Goal: Transaction & Acquisition: Purchase product/service

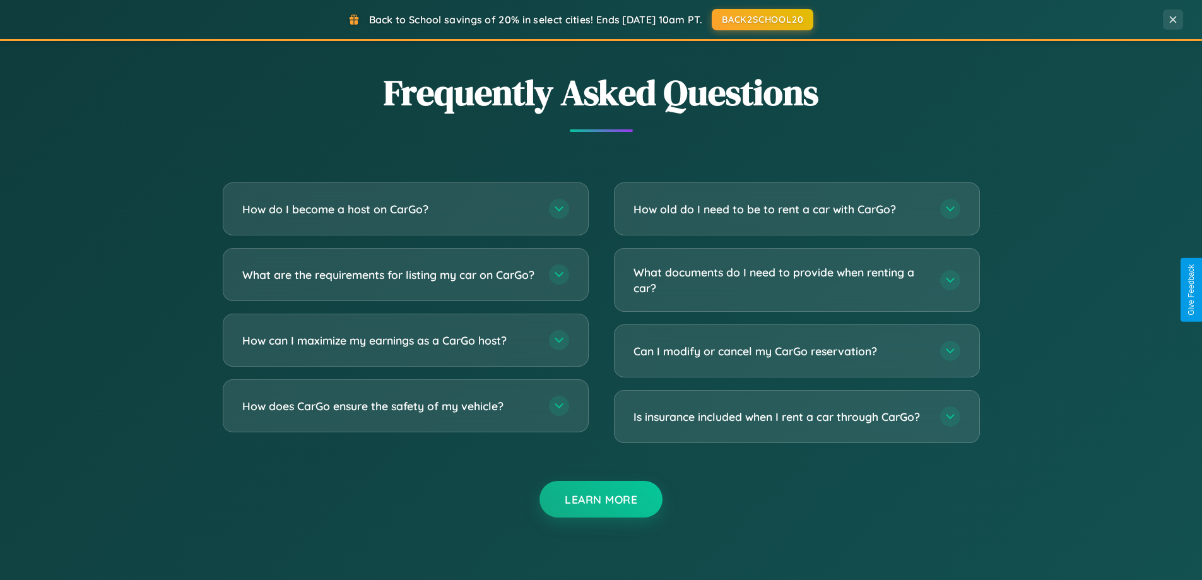
scroll to position [2427, 0]
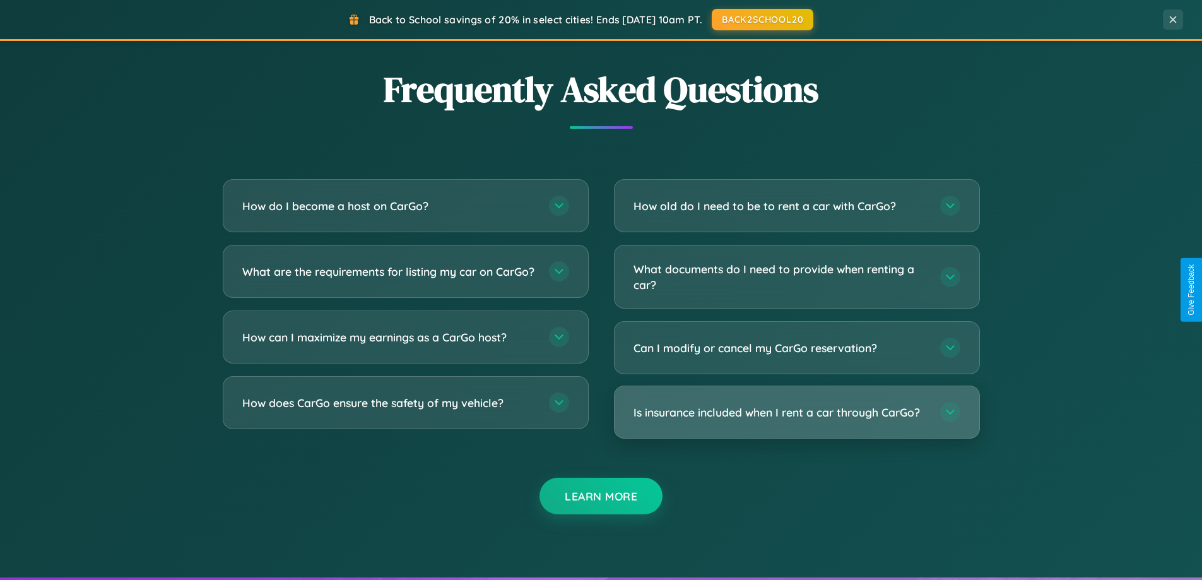
click at [796, 413] on h3 "Is insurance included when I rent a car through CarGo?" at bounding box center [780, 412] width 294 height 16
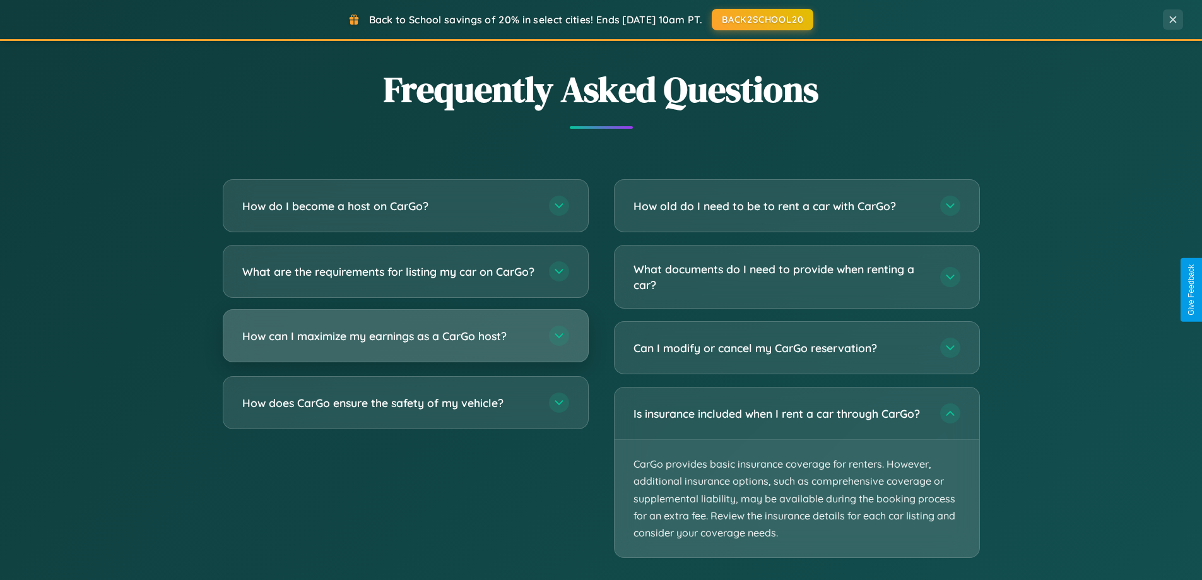
click at [405, 344] on h3 "How can I maximize my earnings as a CarGo host?" at bounding box center [389, 336] width 294 height 16
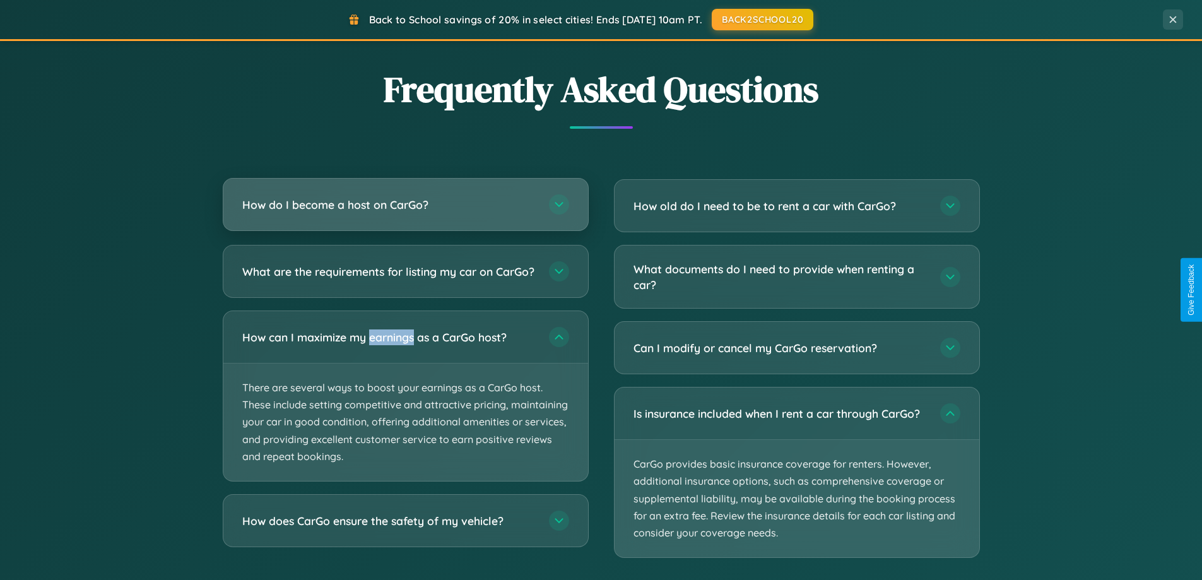
click at [405, 205] on h3 "How do I become a host on CarGo?" at bounding box center [389, 205] width 294 height 16
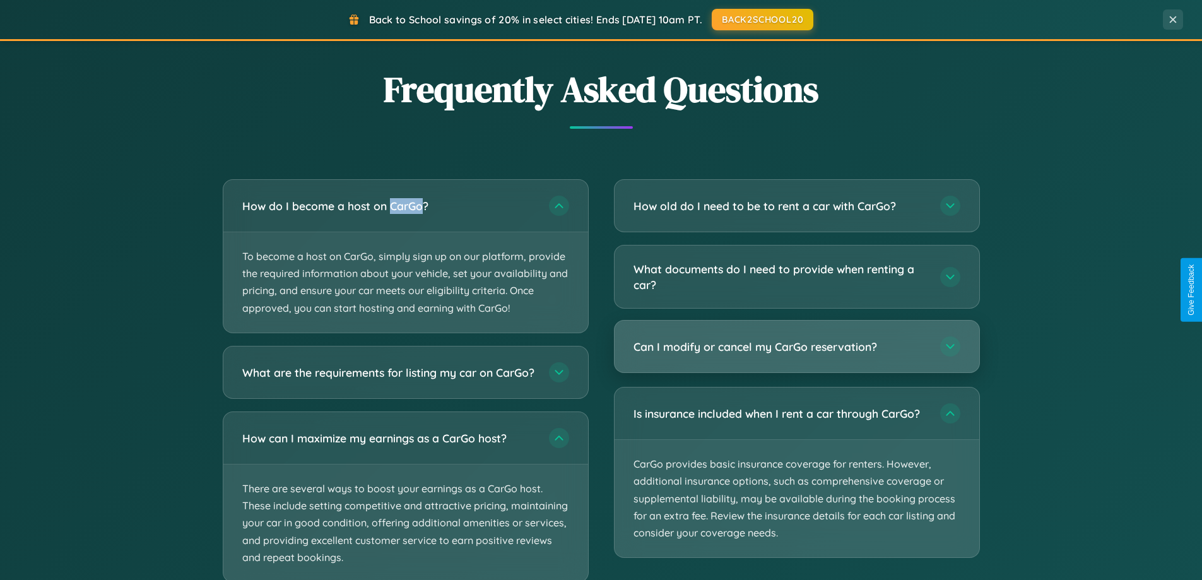
click at [796, 347] on h3 "Can I modify or cancel my CarGo reservation?" at bounding box center [780, 347] width 294 height 16
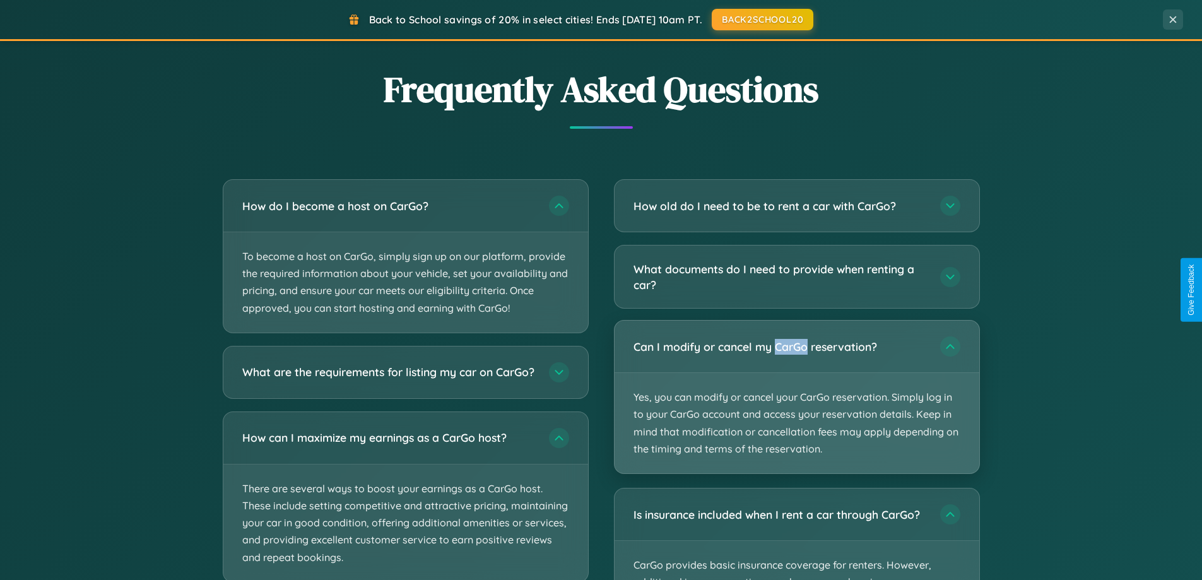
click at [796, 397] on p "Yes, you can modify or cancel your CarGo reservation. Simply log in to your Car…" at bounding box center [796, 423] width 365 height 100
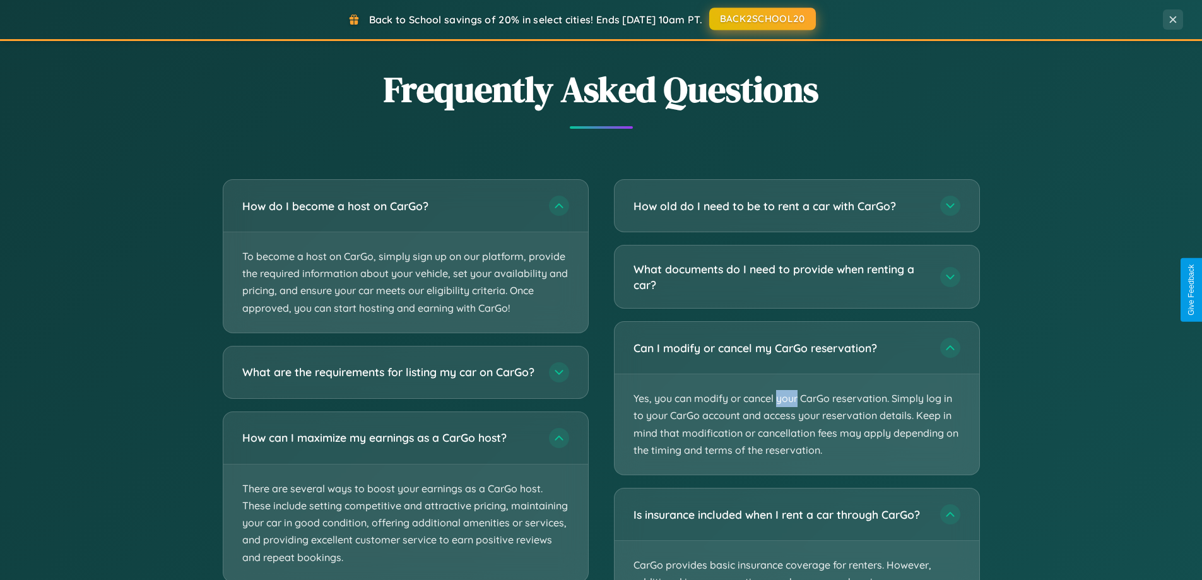
click at [761, 20] on button "BACK2SCHOOL20" at bounding box center [762, 19] width 107 height 23
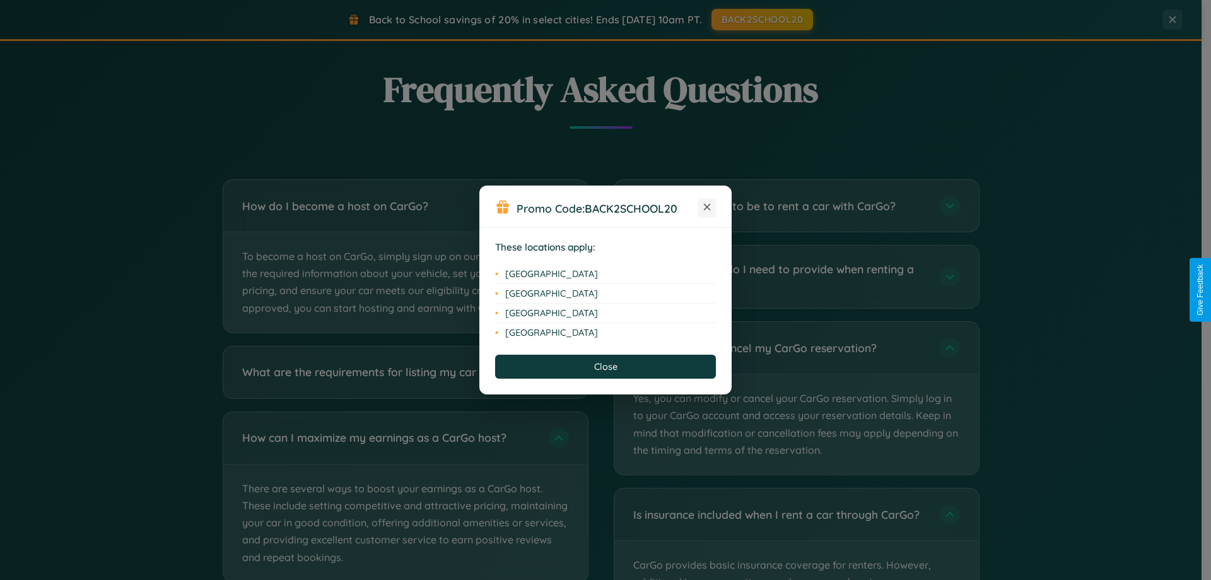
click at [707, 208] on icon at bounding box center [707, 207] width 7 height 7
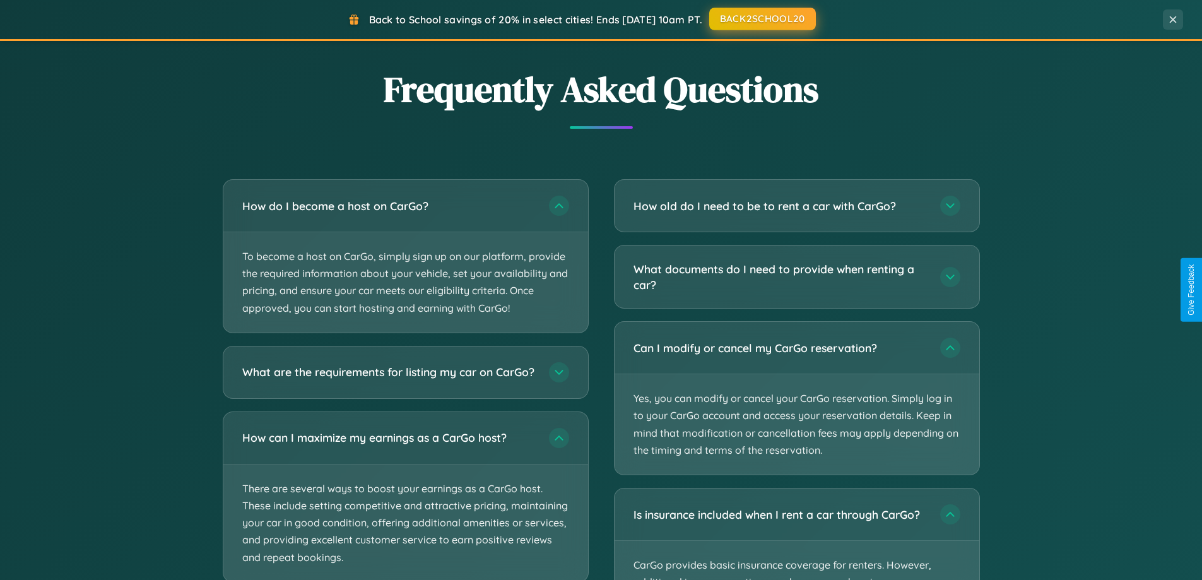
click at [761, 19] on button "BACK2SCHOOL20" at bounding box center [762, 19] width 107 height 23
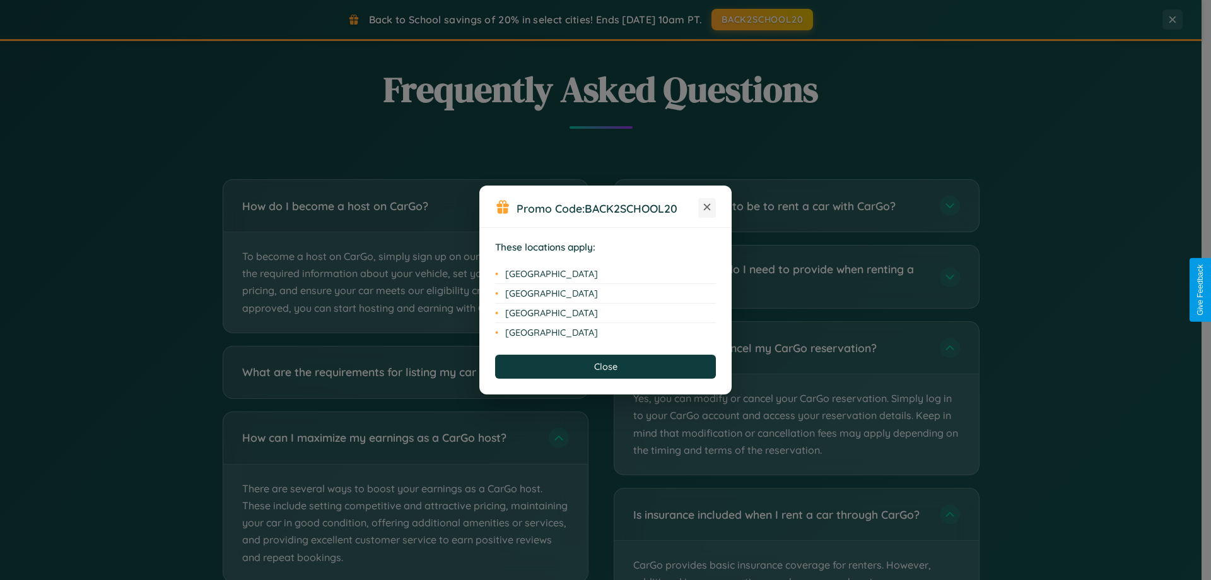
click at [707, 208] on icon at bounding box center [707, 207] width 7 height 7
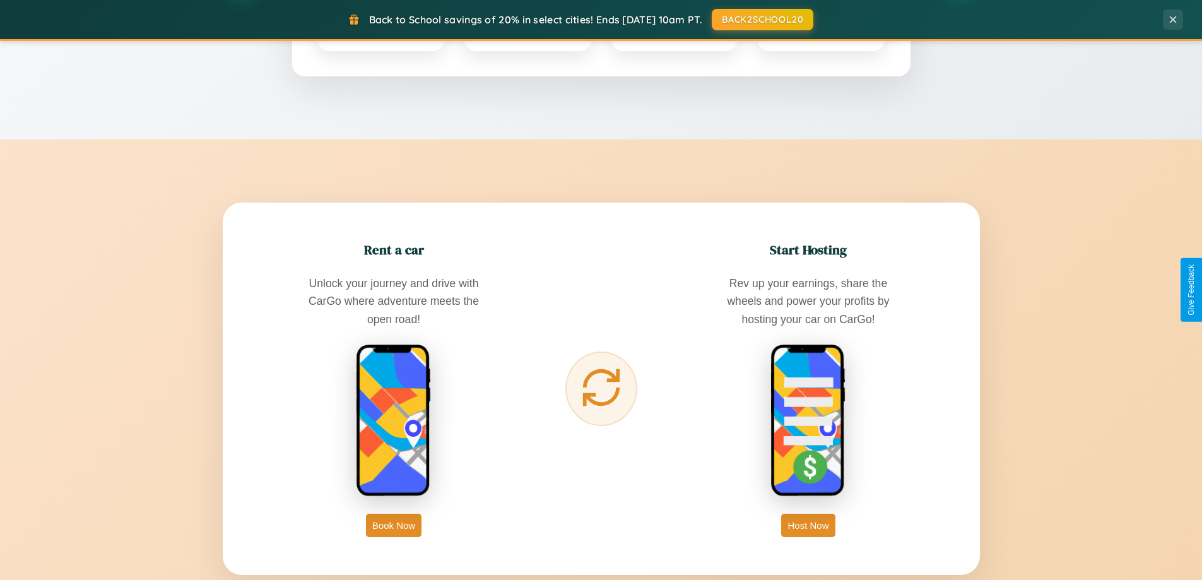
scroll to position [37, 0]
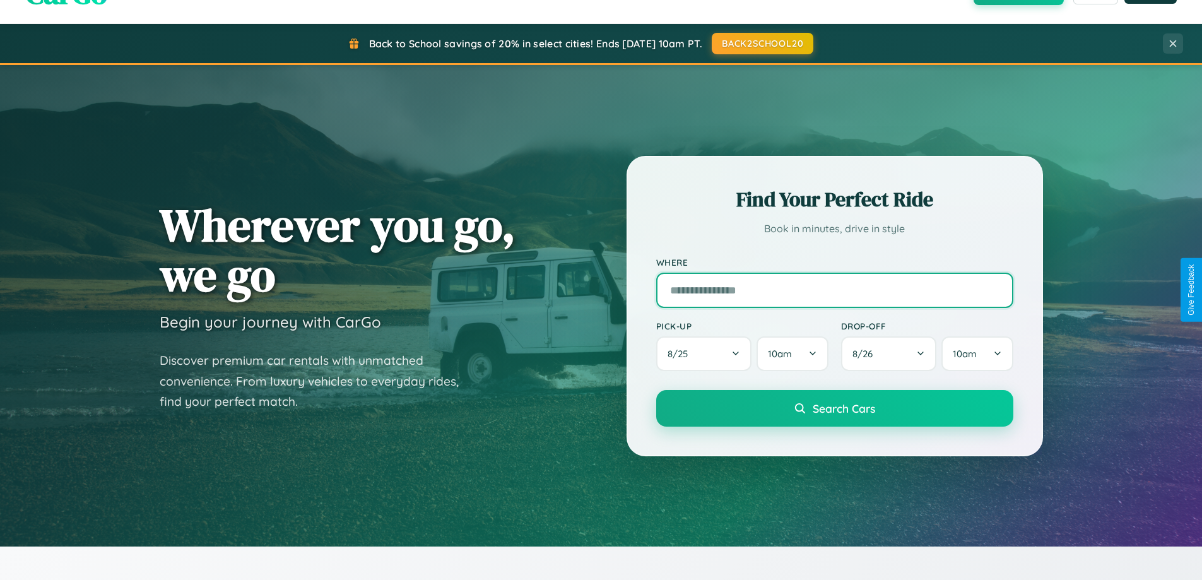
click at [834, 290] on input "text" at bounding box center [834, 290] width 357 height 35
type input "**********"
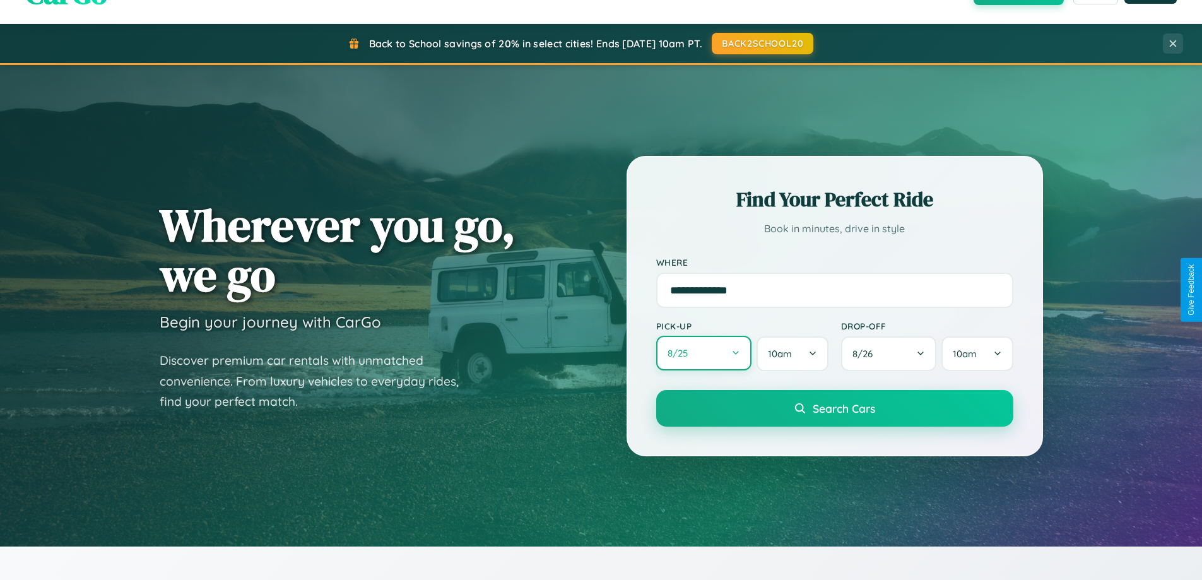
click at [703, 353] on button "8 / 25" at bounding box center [704, 353] width 96 height 35
select select "*"
select select "****"
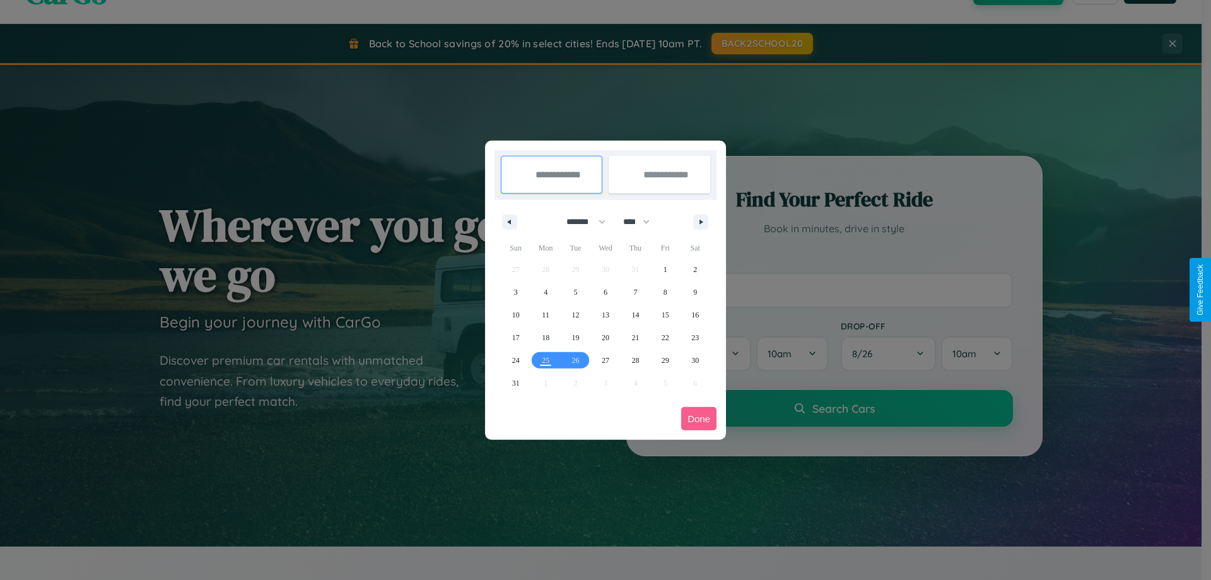
drag, startPoint x: 580, startPoint y: 221, endPoint x: 606, endPoint y: 253, distance: 40.4
click at [580, 221] on select "******* ******** ***** ***** *** **** **** ****** ********* ******* ******** **…" at bounding box center [584, 221] width 54 height 21
select select "*"
drag, startPoint x: 642, startPoint y: 221, endPoint x: 606, endPoint y: 253, distance: 48.3
click at [642, 221] on select "**** **** **** **** **** **** **** **** **** **** **** **** **** **** **** ****…" at bounding box center [636, 221] width 38 height 21
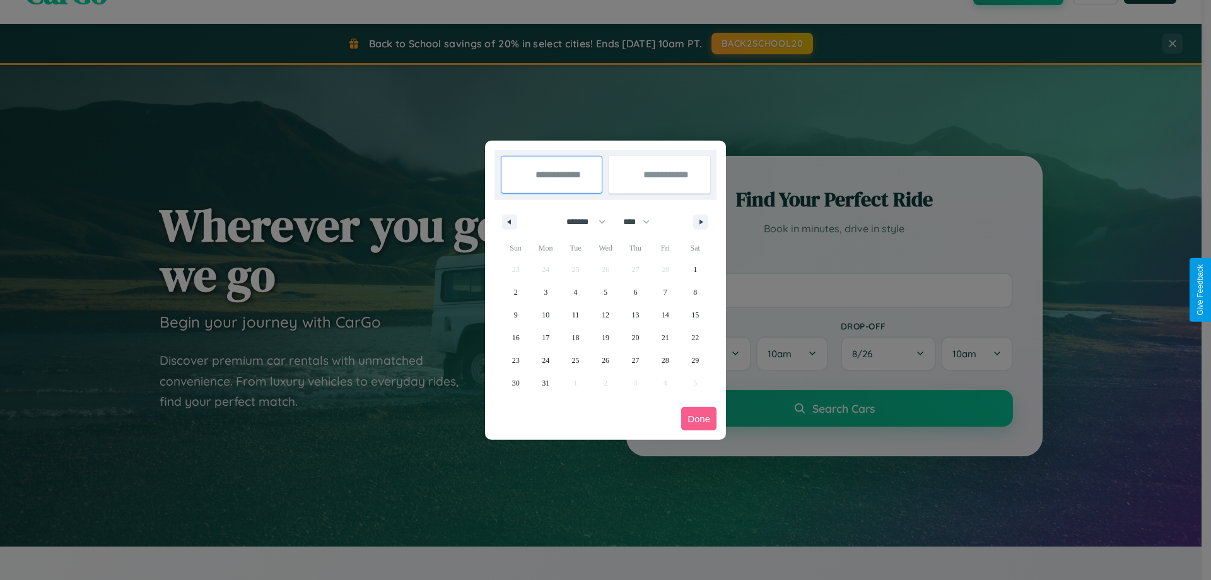
select select "****"
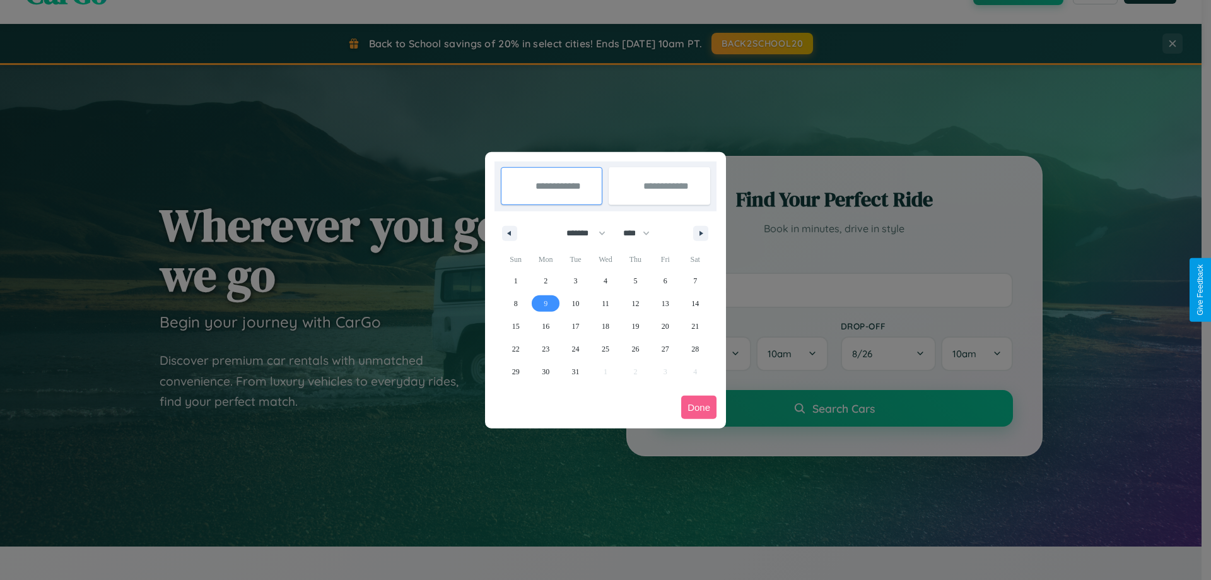
click at [546, 303] on span "9" at bounding box center [546, 303] width 4 height 23
type input "**********"
click at [635, 326] on span "19" at bounding box center [635, 326] width 8 height 23
type input "**********"
click at [699, 407] on button "Done" at bounding box center [698, 407] width 35 height 23
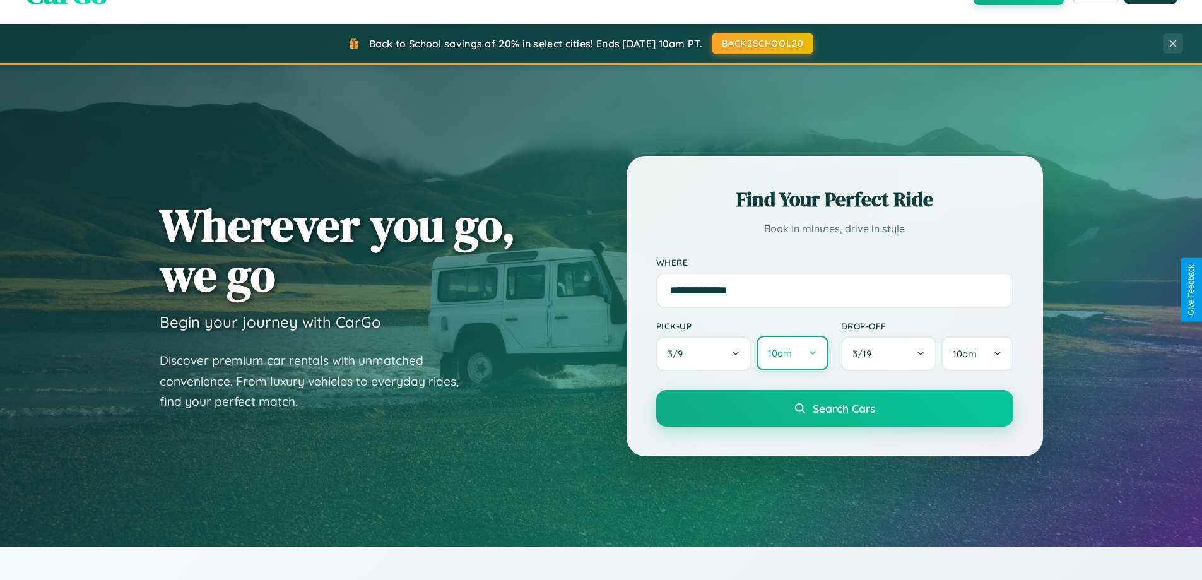
click at [792, 353] on button "10am" at bounding box center [791, 353] width 71 height 35
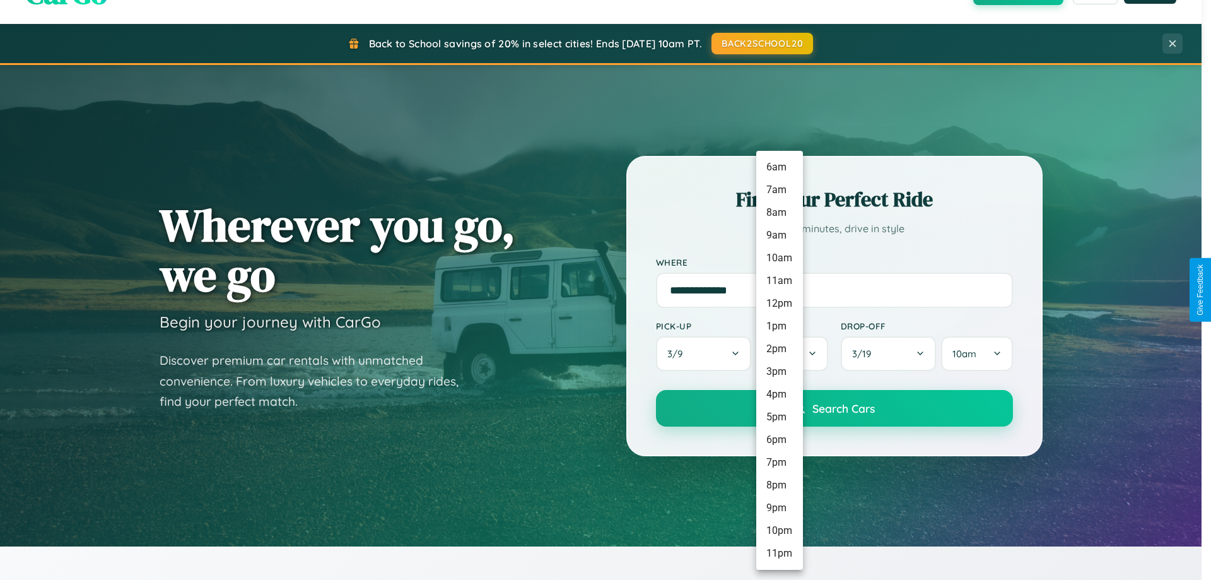
click at [779, 167] on li "6am" at bounding box center [779, 167] width 47 height 23
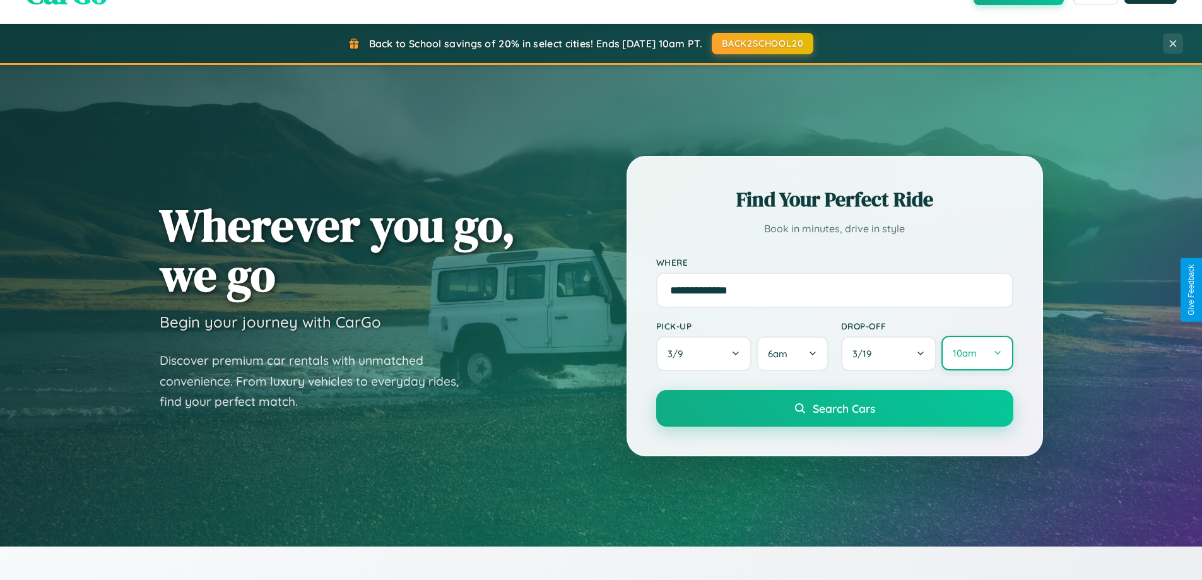
click at [977, 353] on button "10am" at bounding box center [976, 353] width 71 height 35
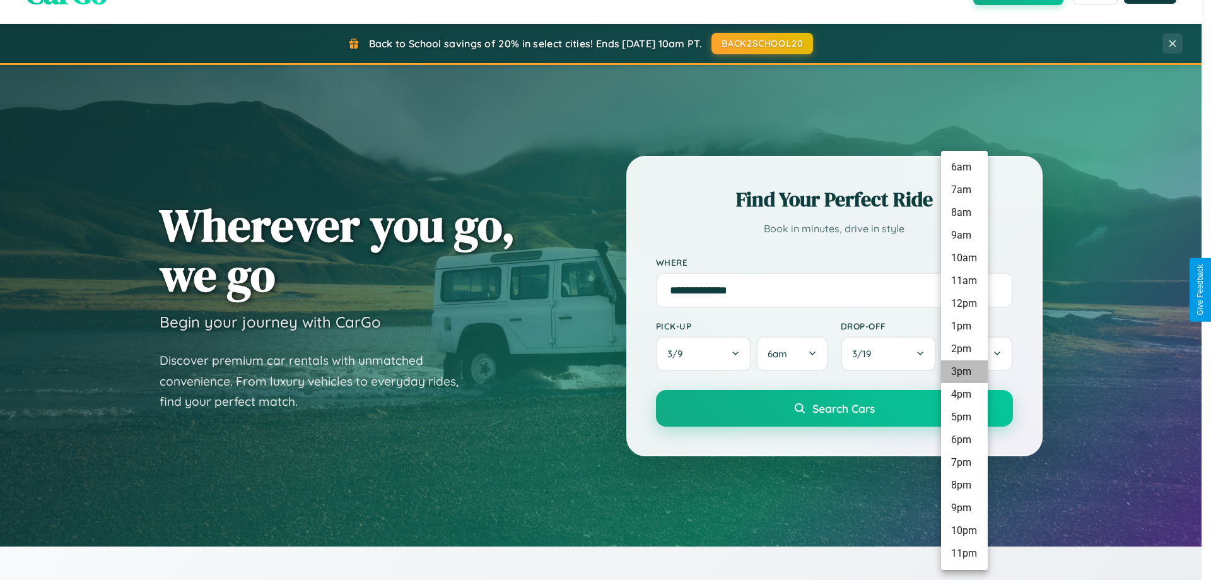
click at [964, 372] on li "3pm" at bounding box center [964, 371] width 47 height 23
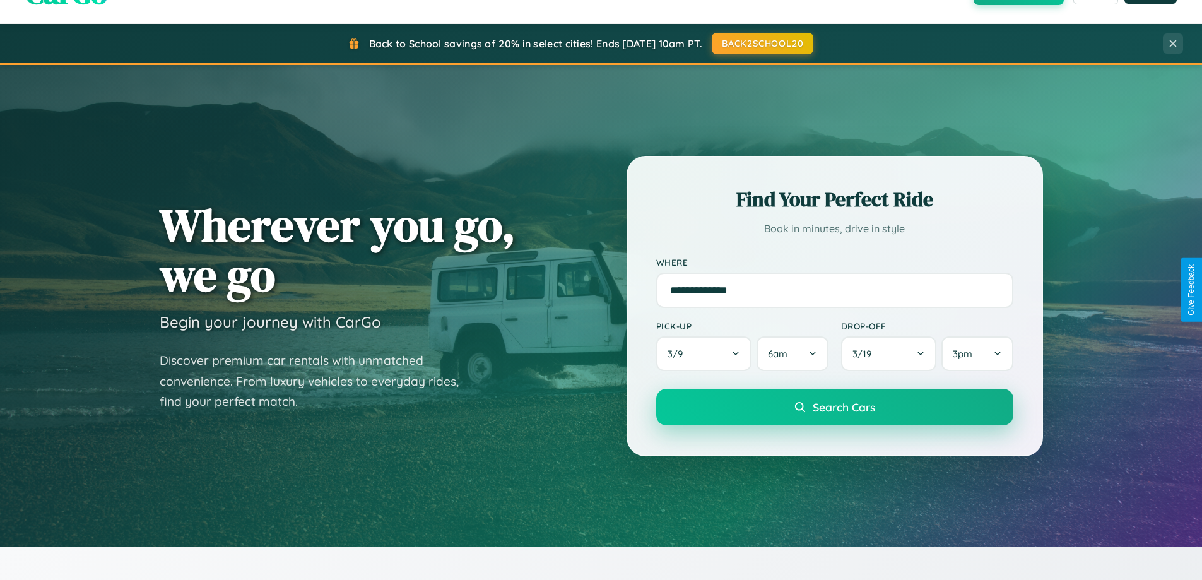
click at [834, 408] on span "Search Cars" at bounding box center [843, 407] width 62 height 14
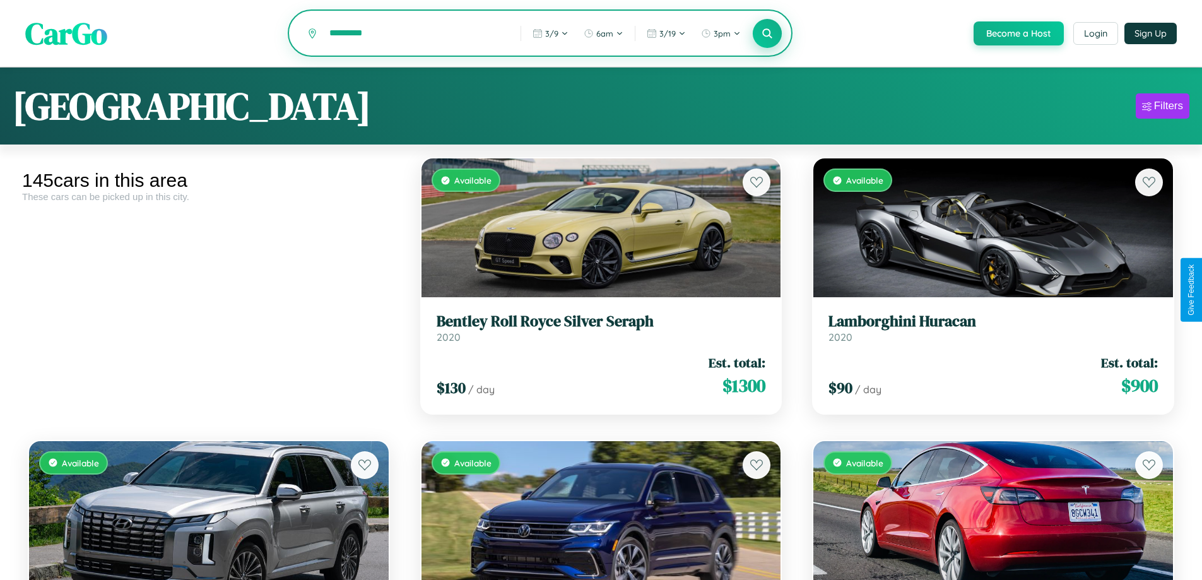
type input "*********"
click at [766, 34] on icon at bounding box center [767, 33] width 12 height 12
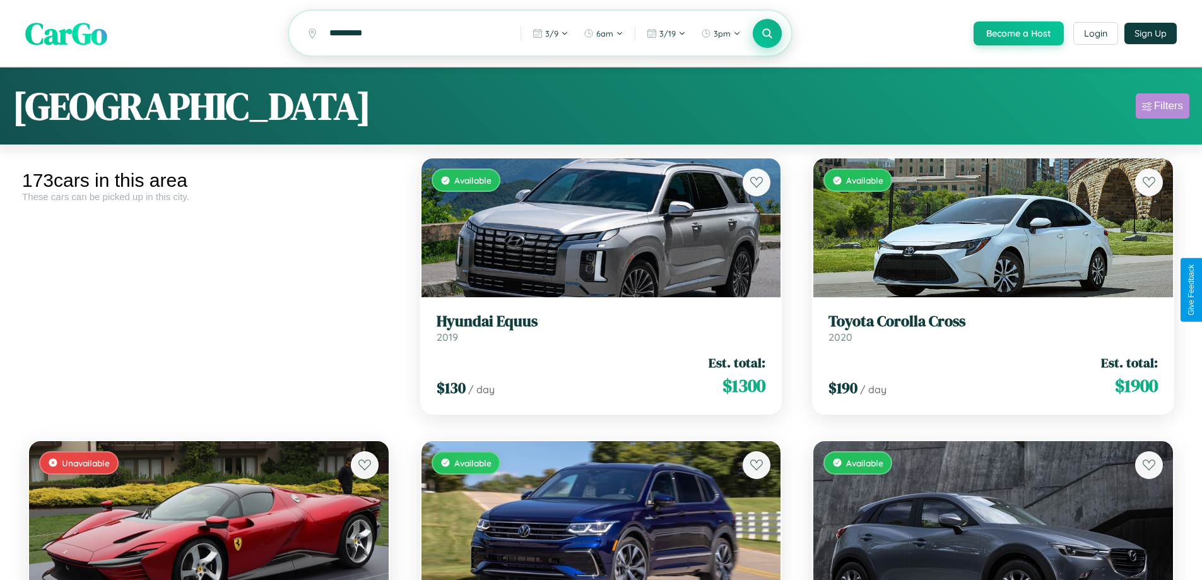
click at [1162, 108] on div "Filters" at bounding box center [1168, 106] width 29 height 13
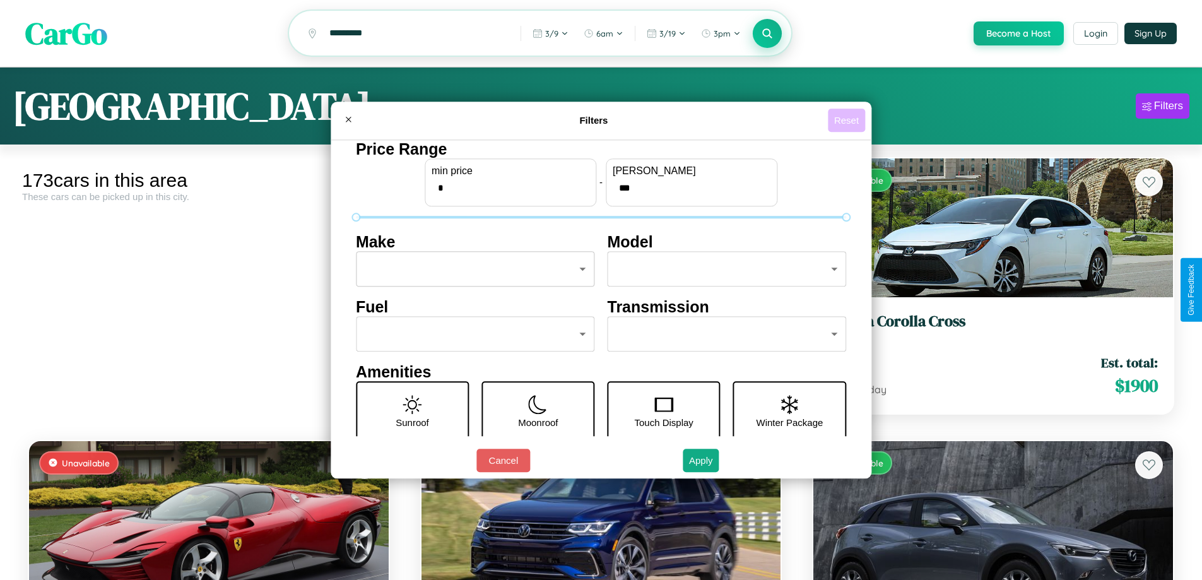
click at [848, 120] on button "Reset" at bounding box center [846, 120] width 37 height 23
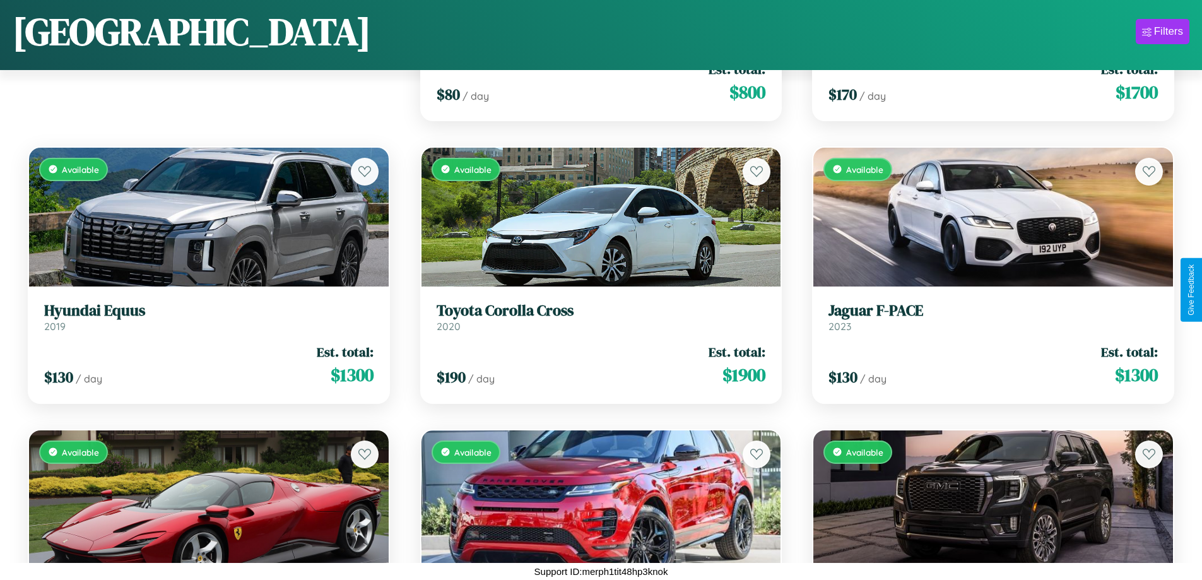
scroll to position [1872, 0]
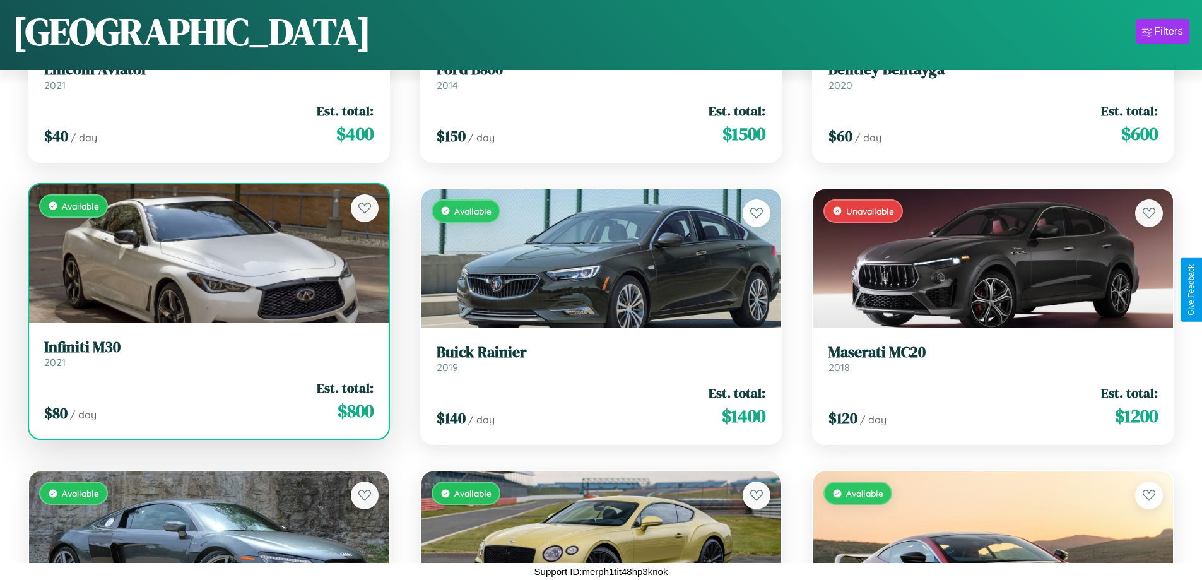
click at [207, 406] on div "$ 80 / day Est. total: $ 800" at bounding box center [208, 400] width 329 height 45
click at [207, 401] on div "$ 80 / day Est. total: $ 800" at bounding box center [208, 400] width 329 height 45
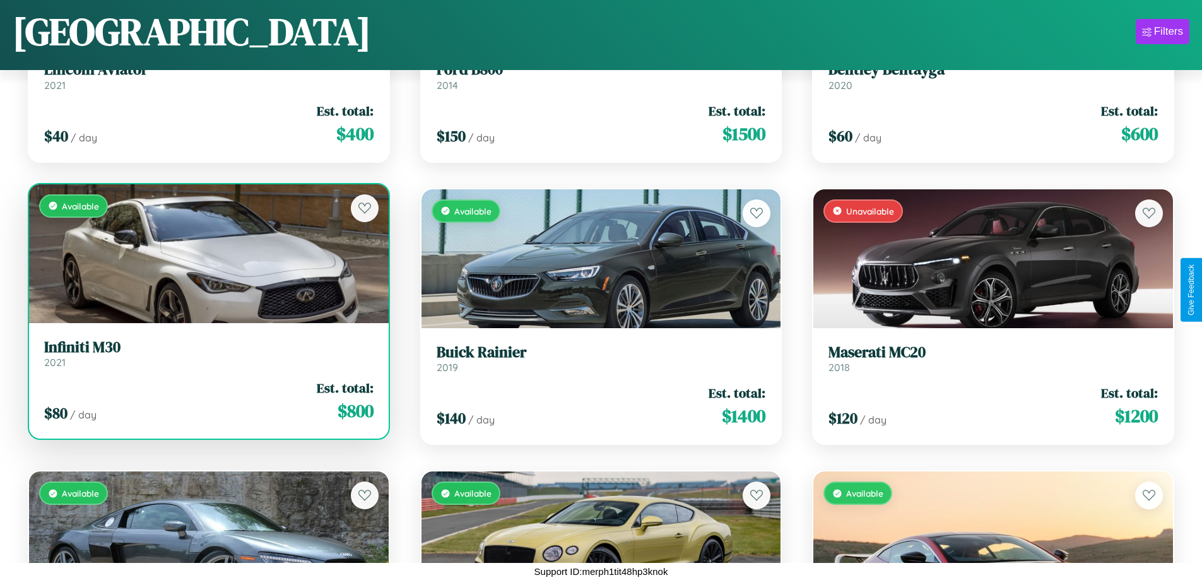
click at [207, 401] on div "$ 80 / day Est. total: $ 800" at bounding box center [208, 400] width 329 height 45
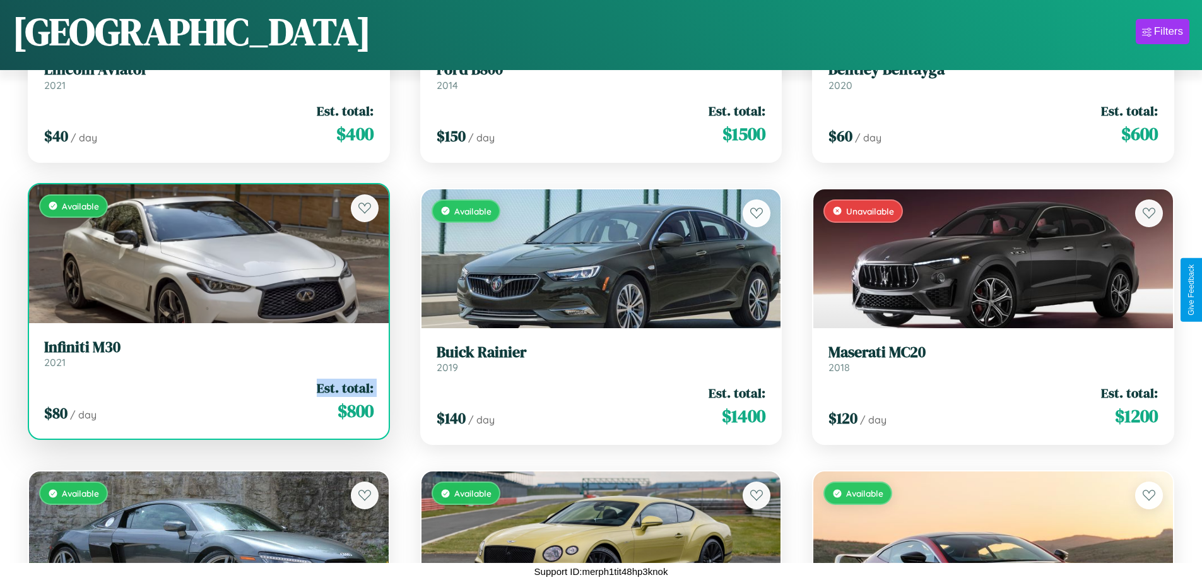
click at [207, 401] on div "$ 80 / day Est. total: $ 800" at bounding box center [208, 400] width 329 height 45
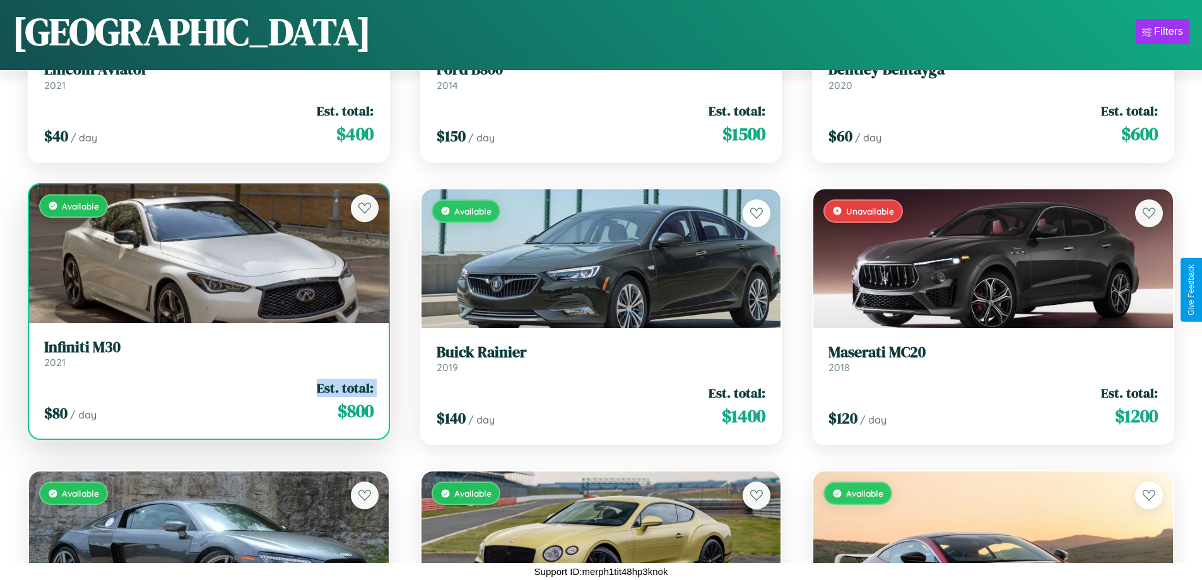
click at [207, 401] on div "$ 80 / day Est. total: $ 800" at bounding box center [208, 400] width 329 height 45
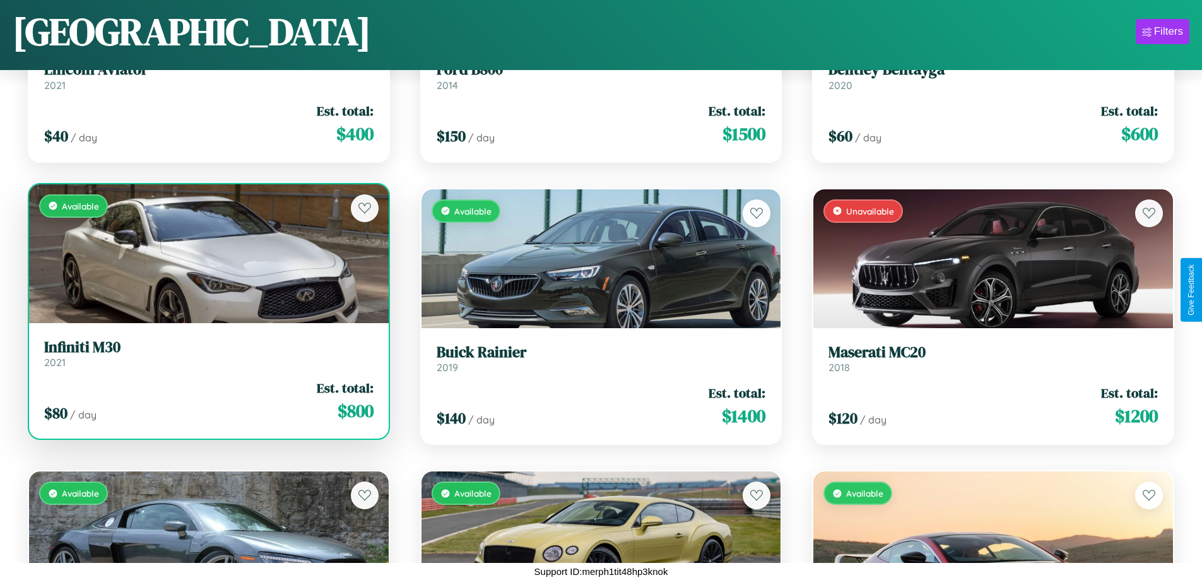
click at [207, 401] on div "$ 80 / day Est. total: $ 800" at bounding box center [208, 400] width 329 height 45
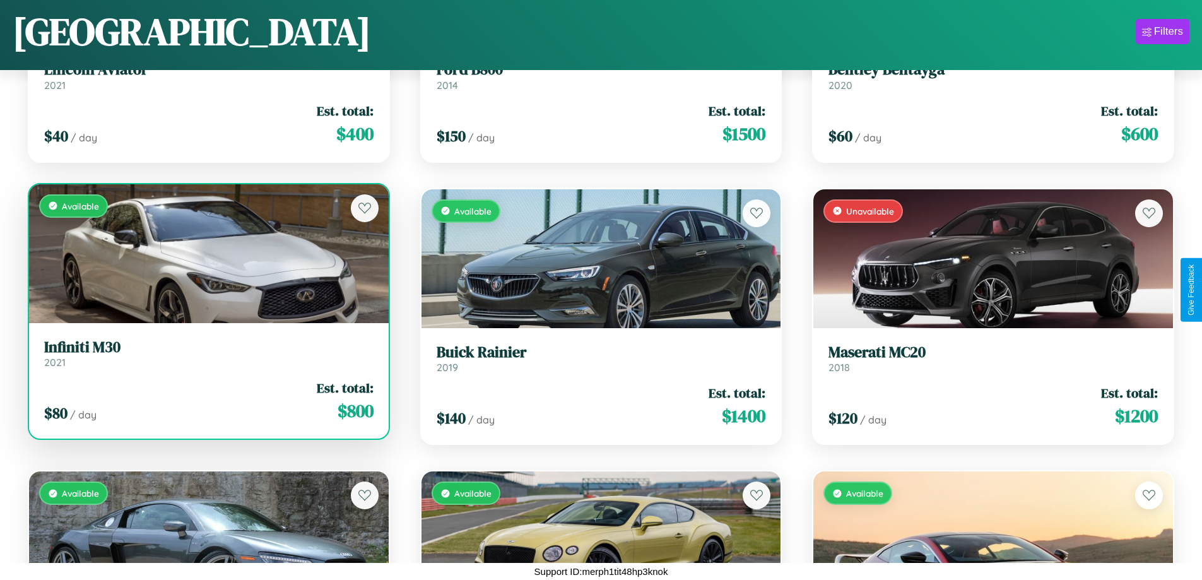
click at [207, 353] on h3 "Infiniti M30" at bounding box center [208, 347] width 329 height 18
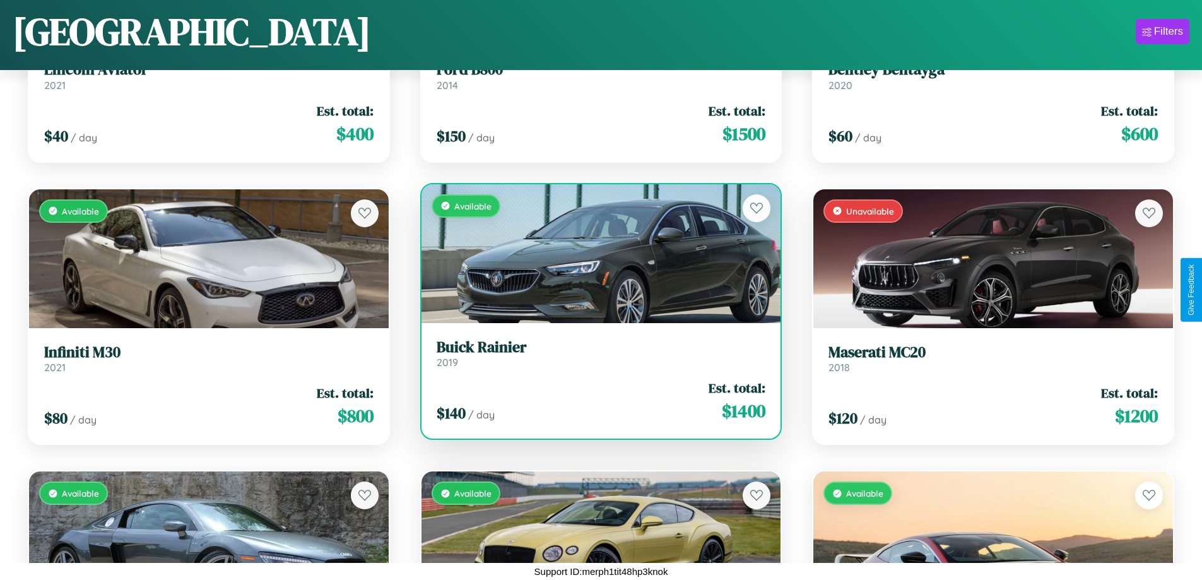
scroll to position [2155, 0]
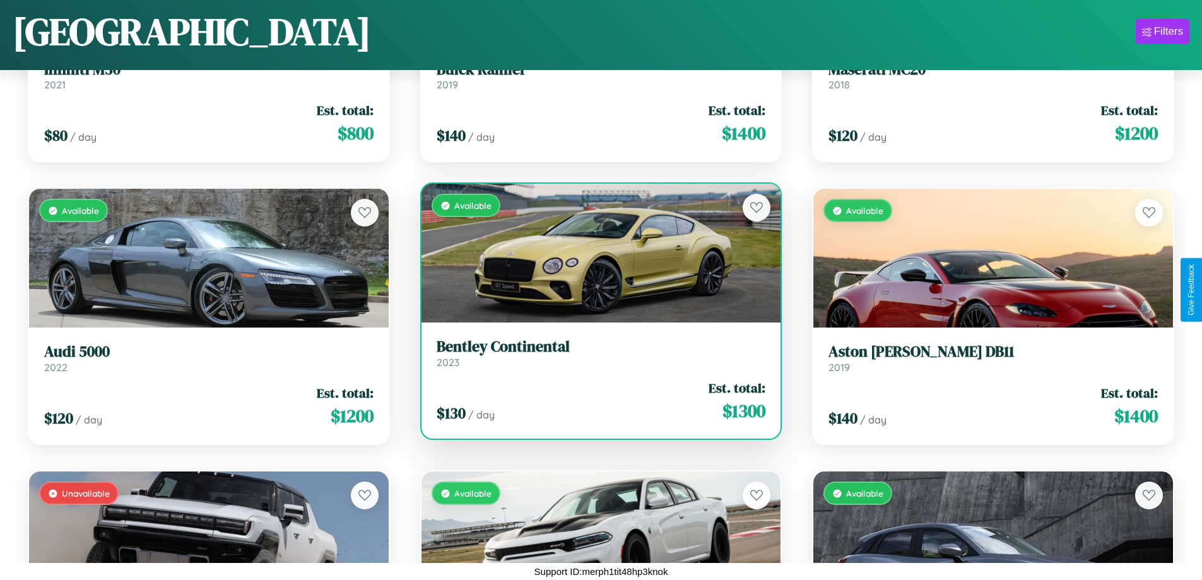
click at [595, 353] on h3 "Bentley Continental" at bounding box center [601, 346] width 329 height 18
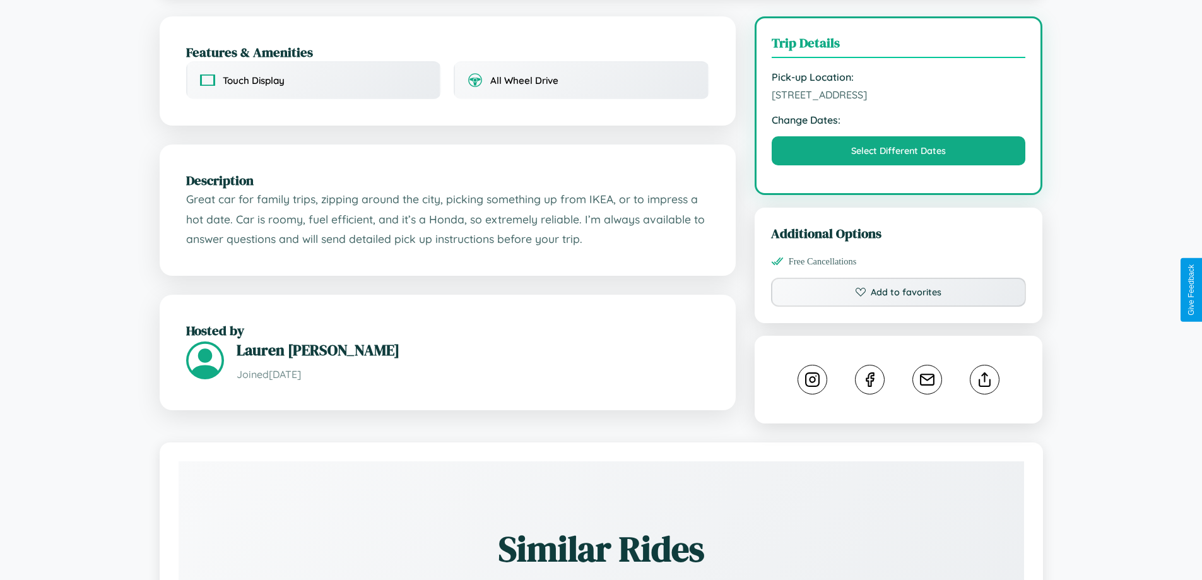
scroll to position [327, 0]
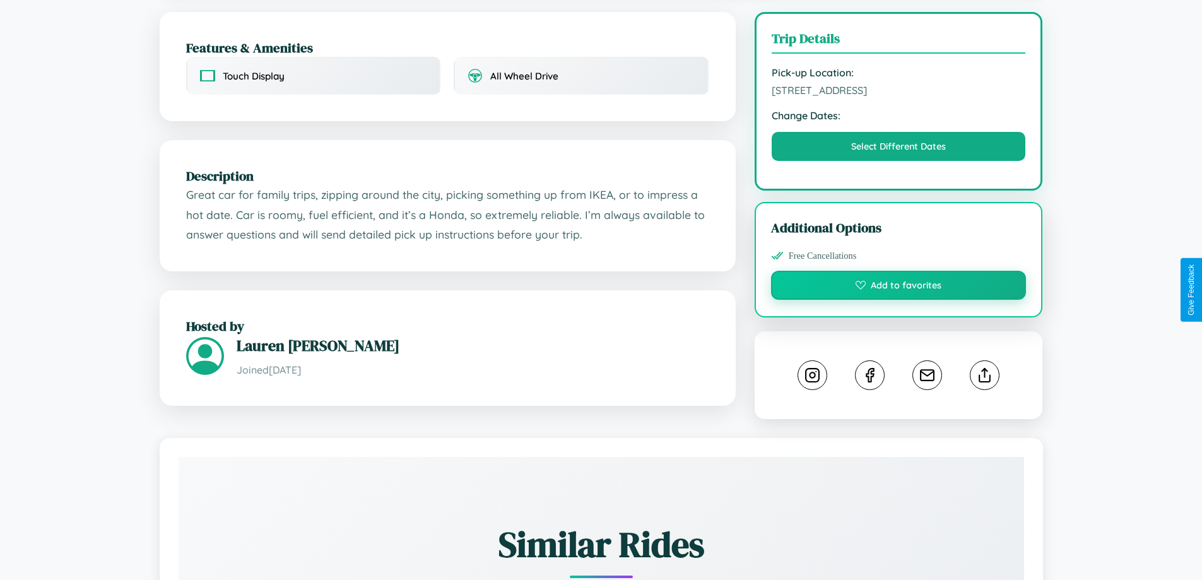
click at [898, 287] on button "Add to favorites" at bounding box center [898, 285] width 255 height 29
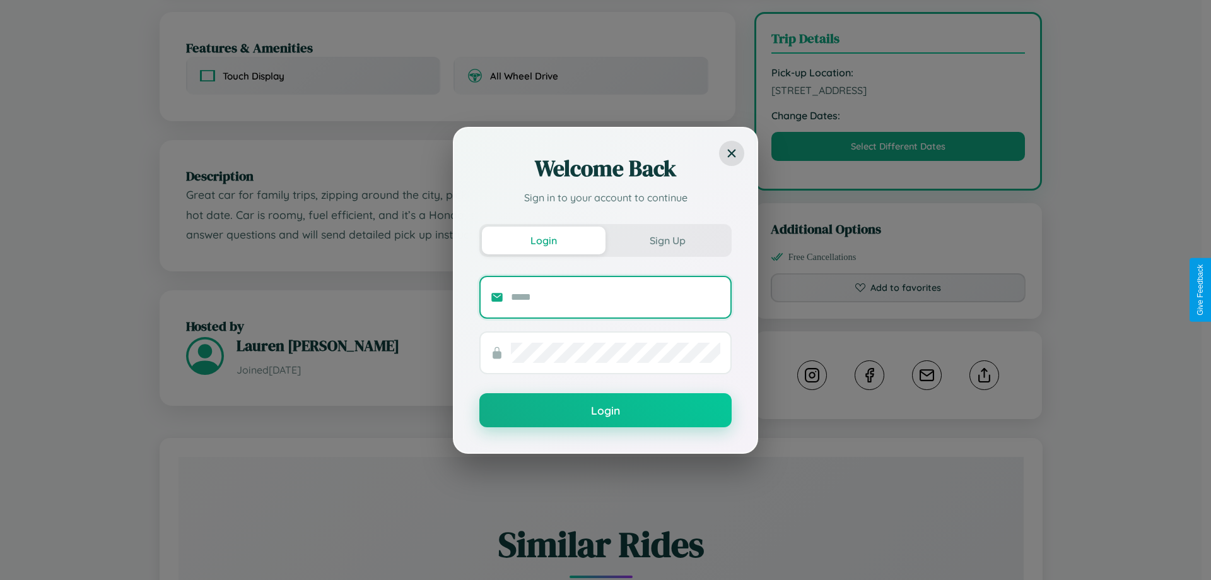
click at [616, 296] on input "text" at bounding box center [615, 297] width 209 height 20
type input "**********"
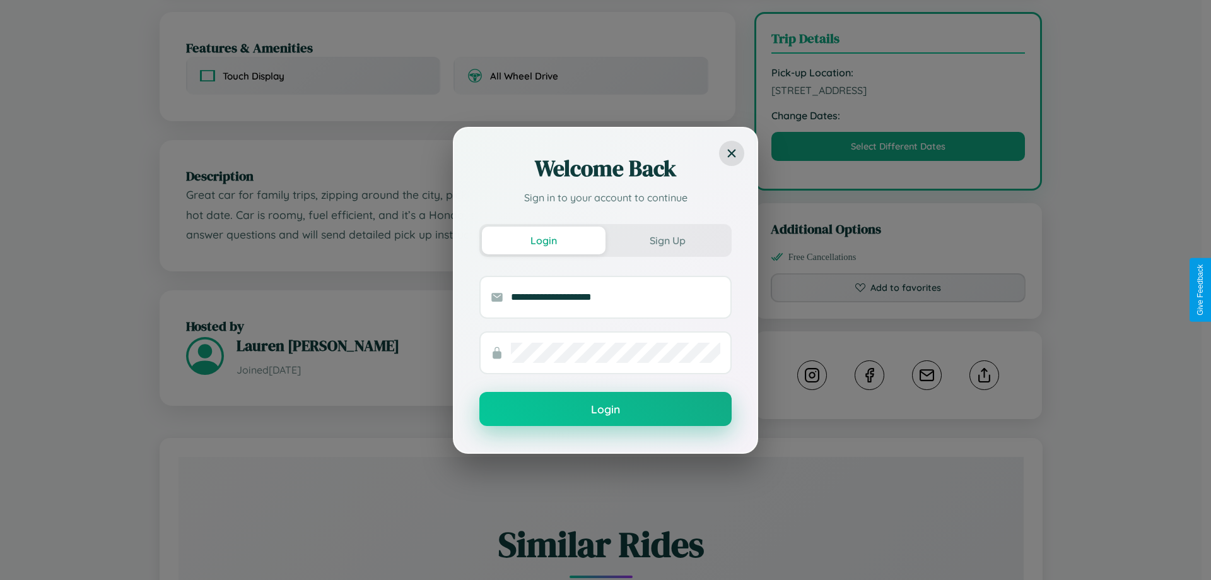
click at [606, 409] on button "Login" at bounding box center [605, 409] width 252 height 34
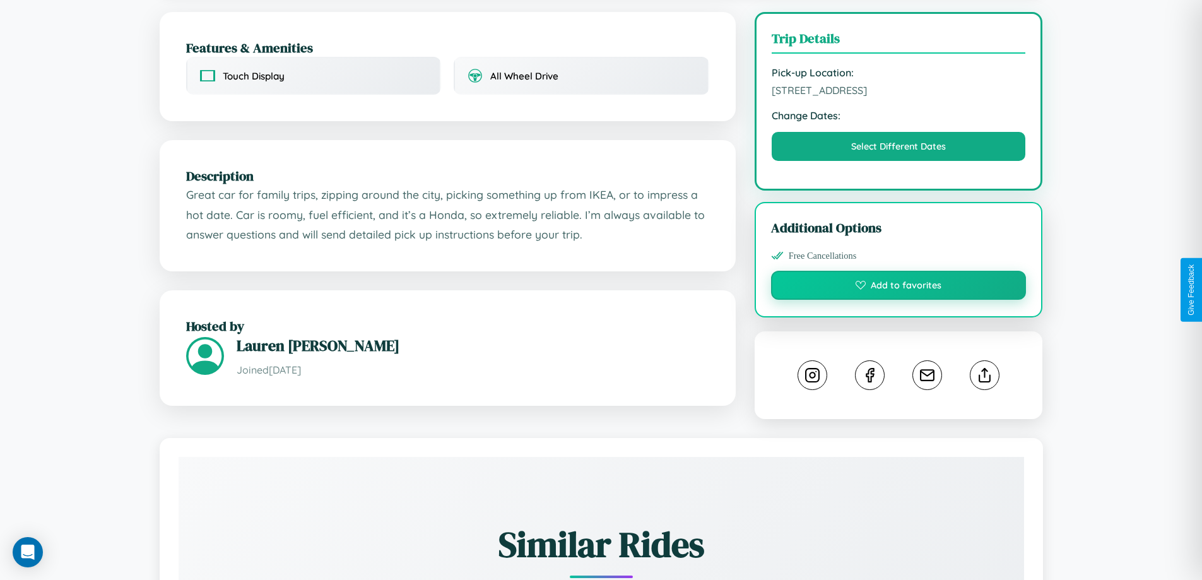
click at [898, 290] on button "Add to favorites" at bounding box center [898, 285] width 255 height 29
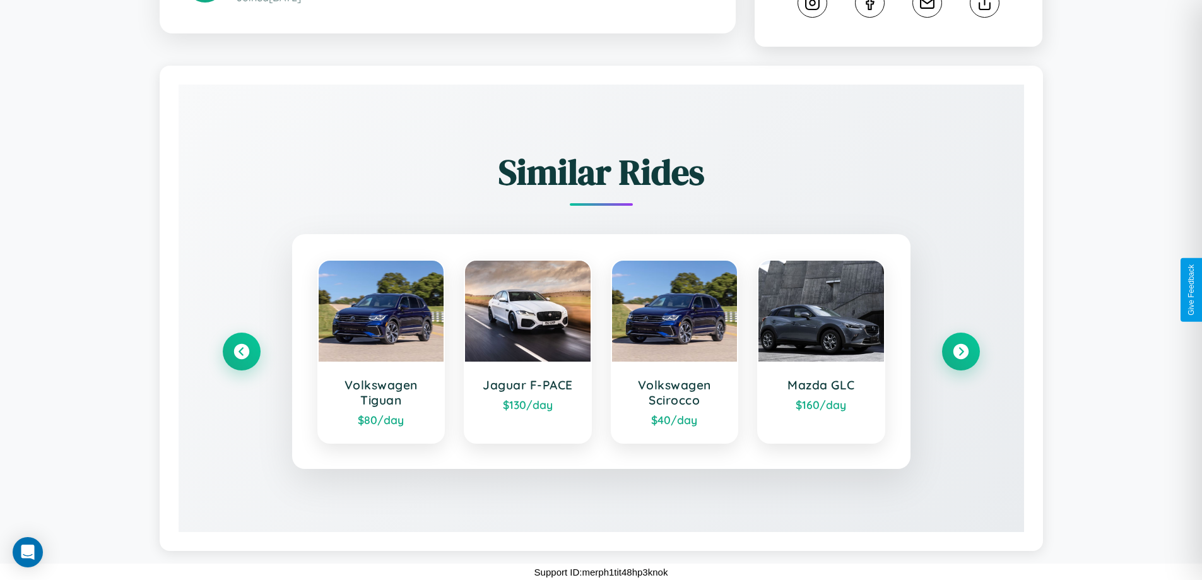
scroll to position [702, 0]
click at [960, 351] on icon at bounding box center [960, 351] width 17 height 17
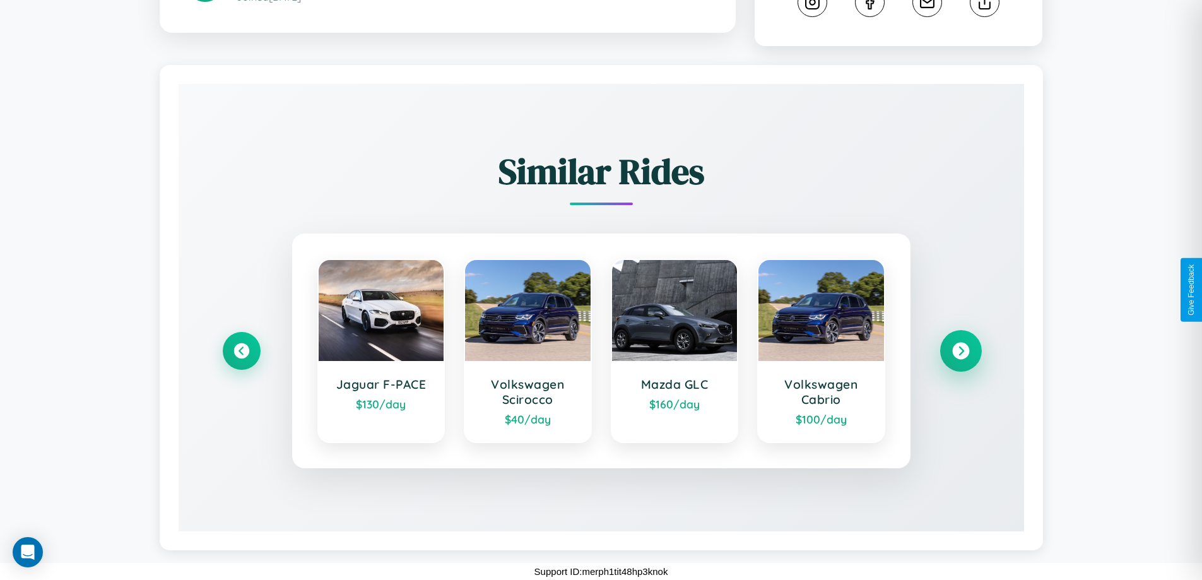
click at [960, 351] on icon at bounding box center [960, 351] width 17 height 17
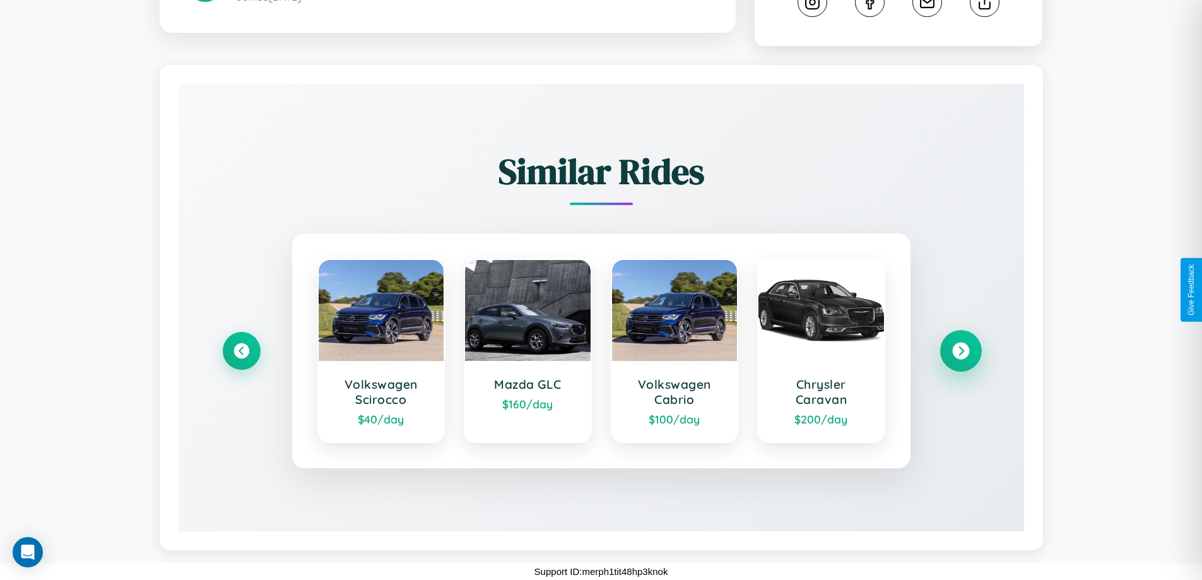
click at [960, 351] on icon at bounding box center [960, 351] width 17 height 17
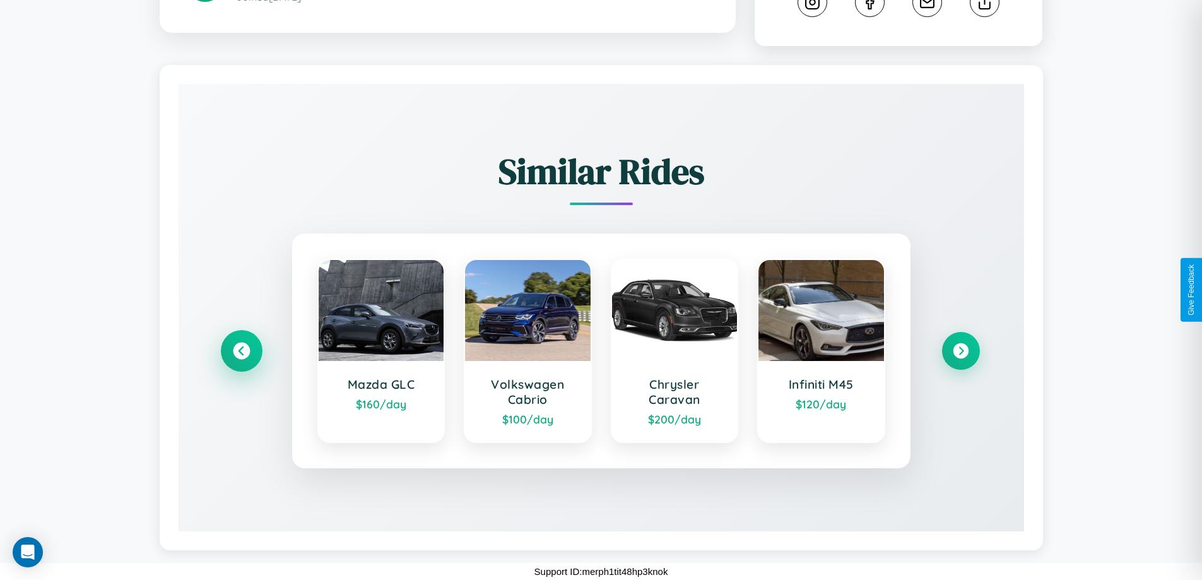
click at [241, 351] on icon at bounding box center [241, 351] width 17 height 17
